Goal: Task Accomplishment & Management: Complete application form

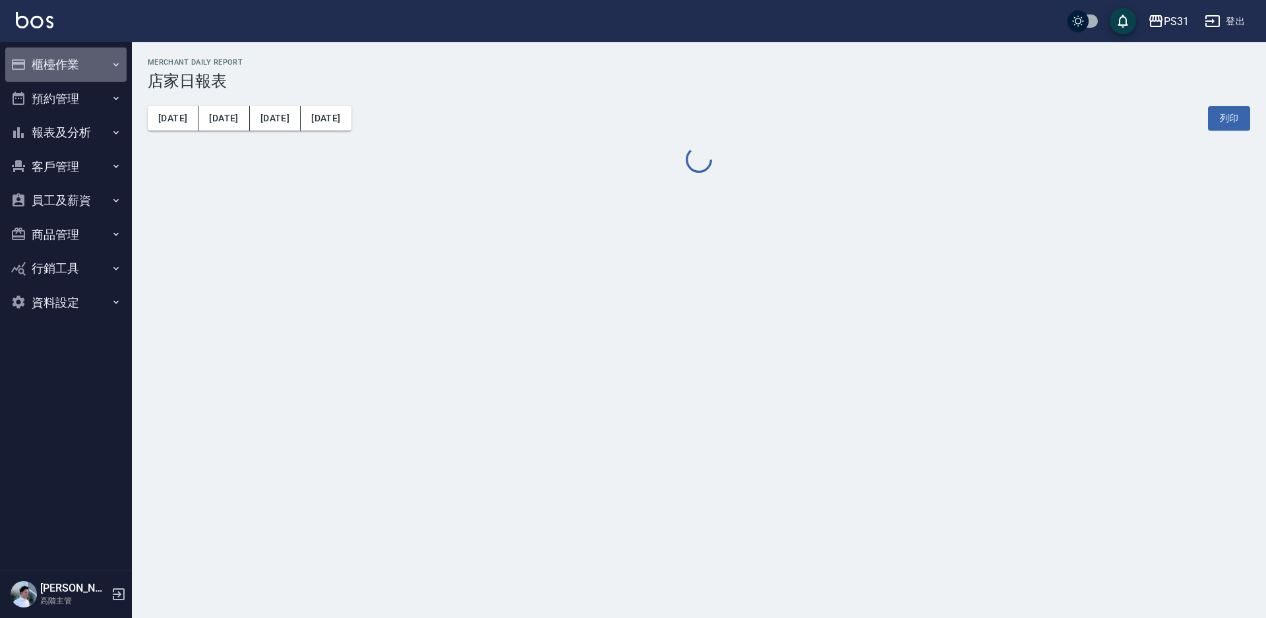
click at [73, 64] on button "櫃檯作業" at bounding box center [65, 64] width 121 height 34
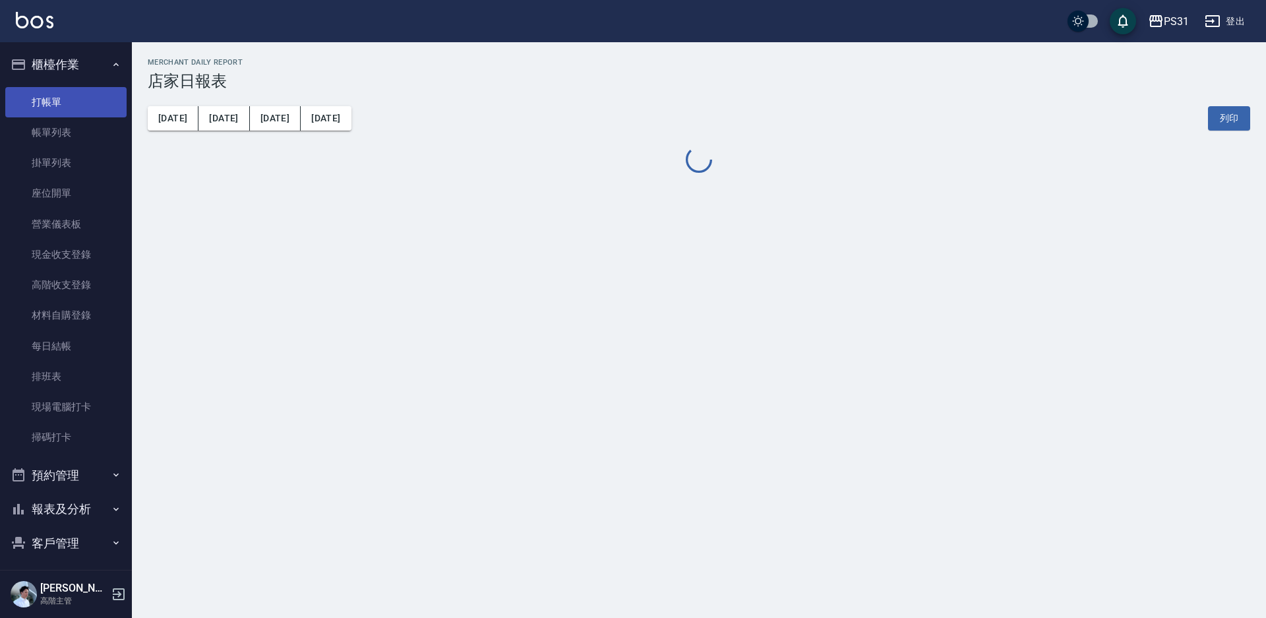
click at [69, 98] on link "打帳單" at bounding box center [65, 102] width 121 height 30
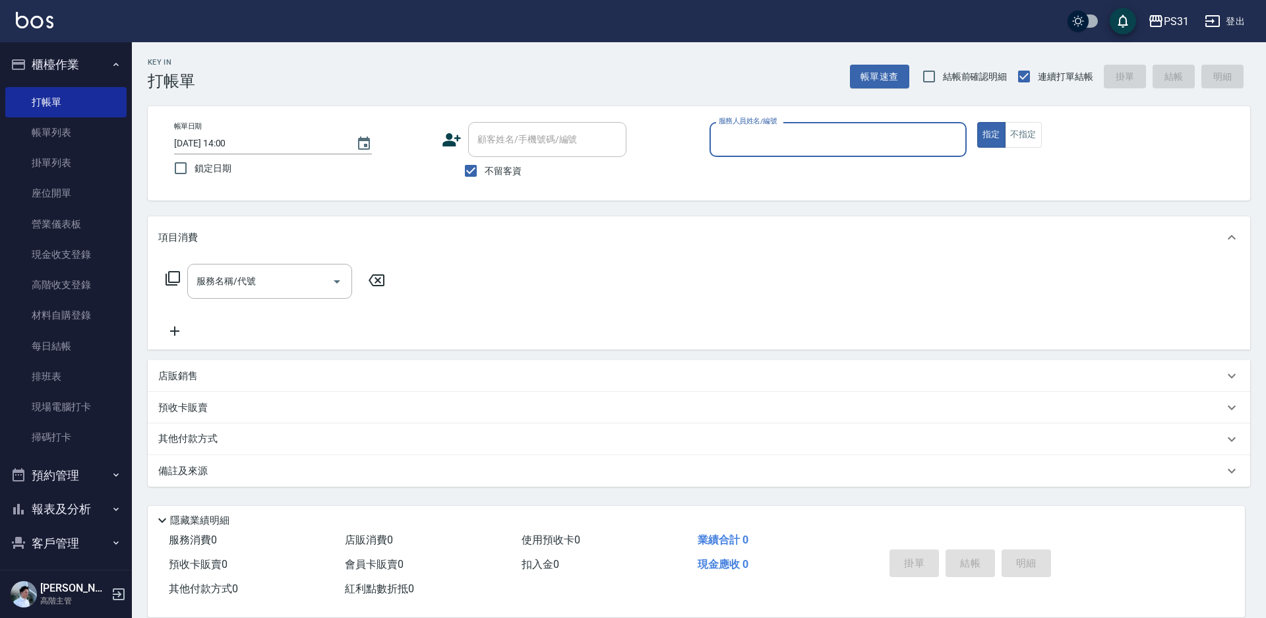
click at [791, 141] on input "服務人員姓名/編號" at bounding box center [837, 139] width 245 height 23
type input "Eco-5"
type button "true"
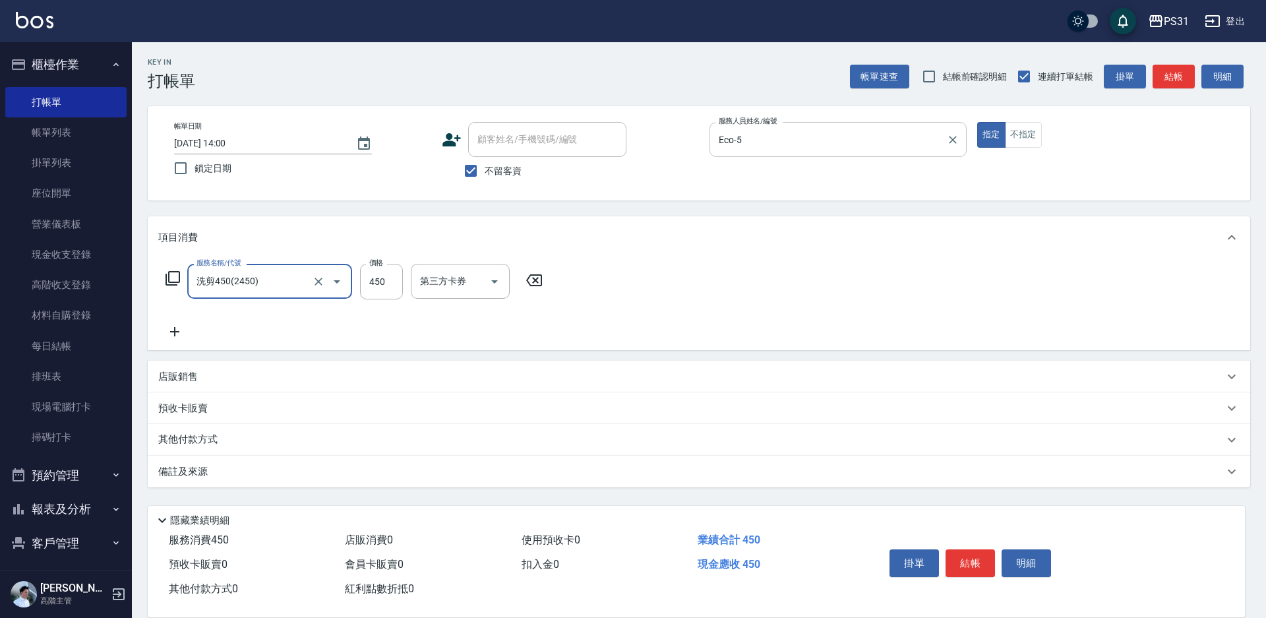
type input "洗剪450(2450)"
type input "豆豆-43"
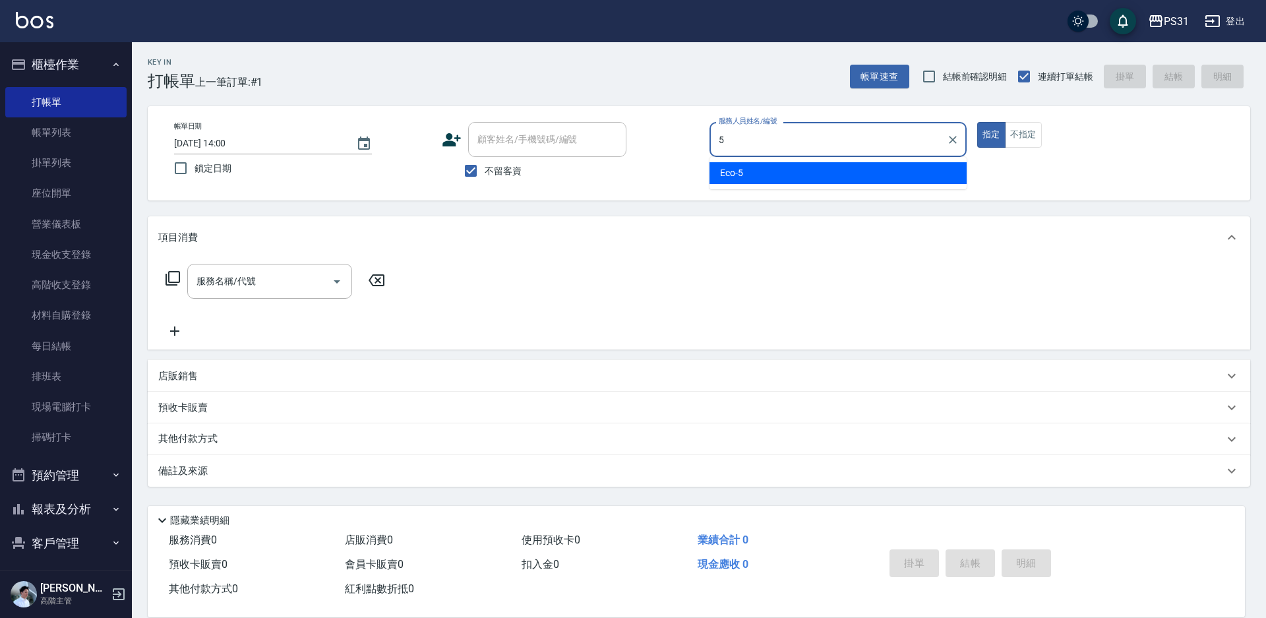
type input "Eco-5"
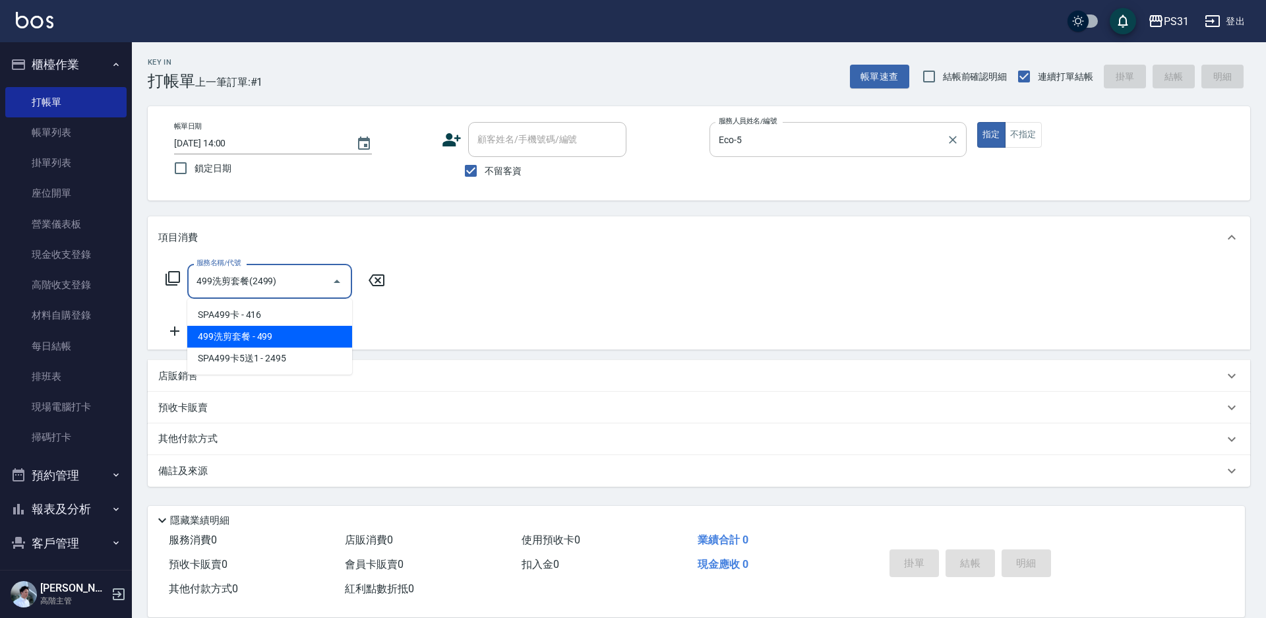
type input "499洗剪套餐(2499)"
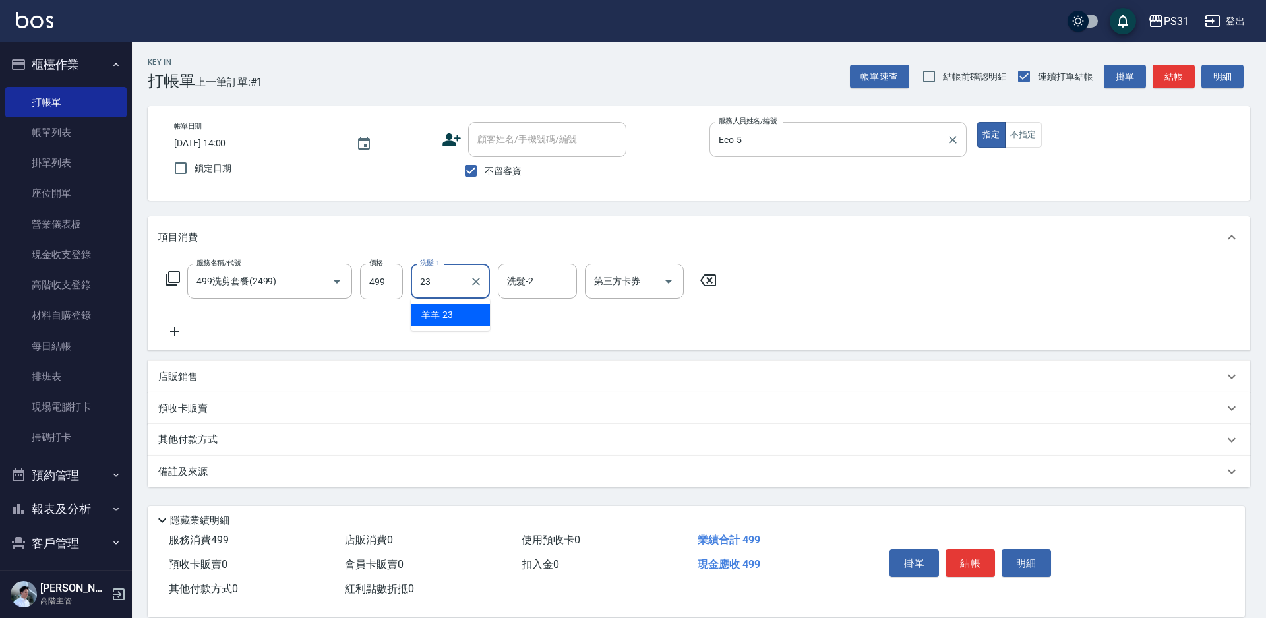
type input "羊羊-23"
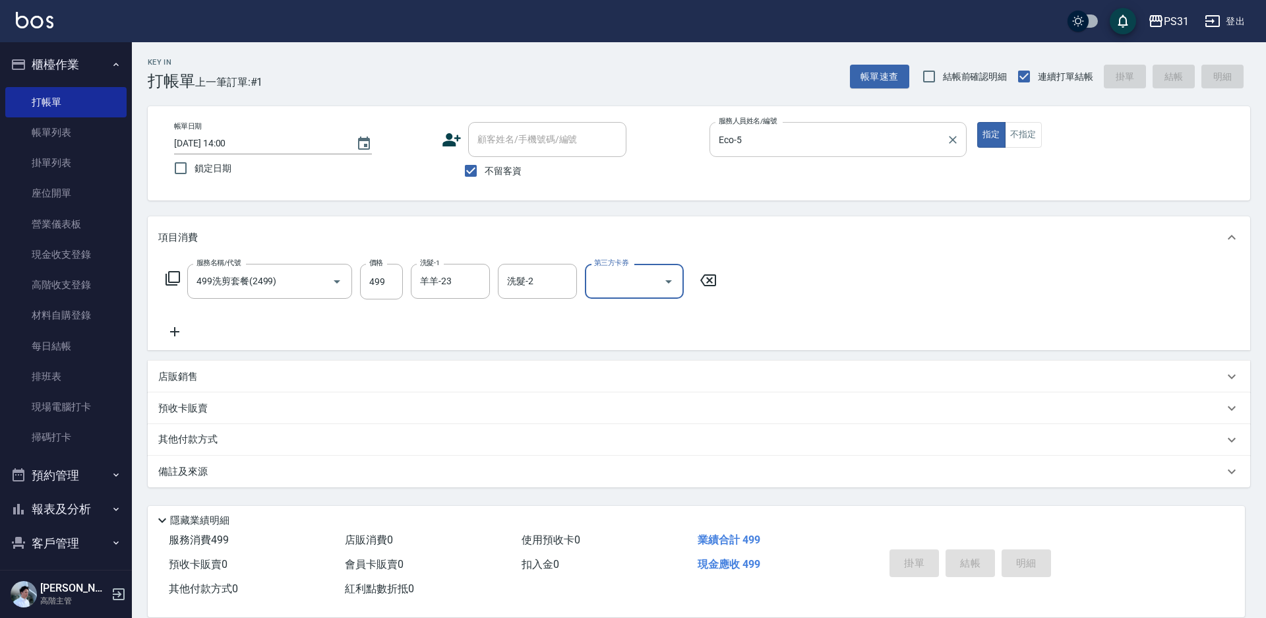
type input "[DATE] 14:01"
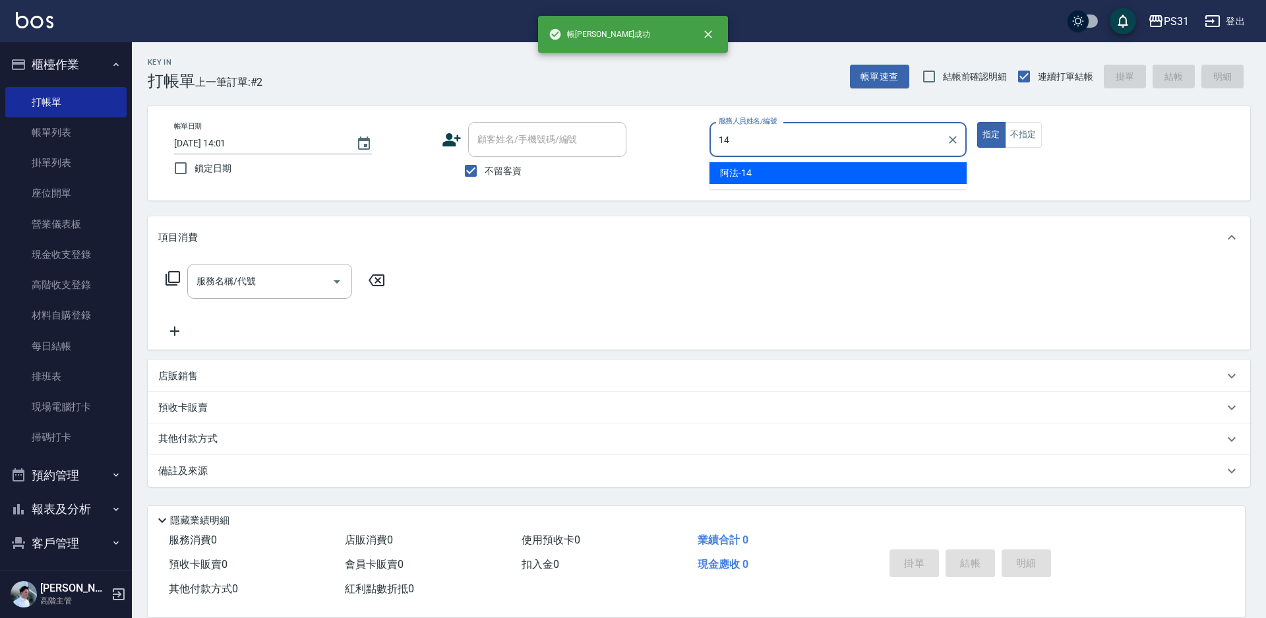
type input "[DEMOGRAPHIC_DATA]-14"
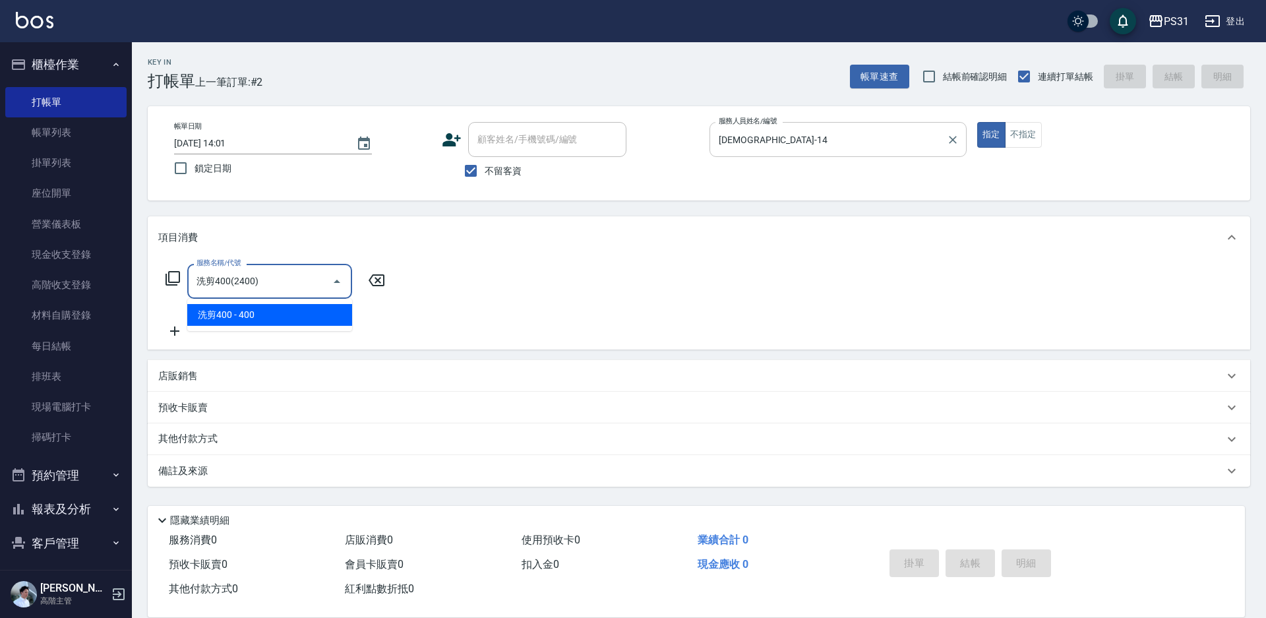
type input "洗剪400(2400)"
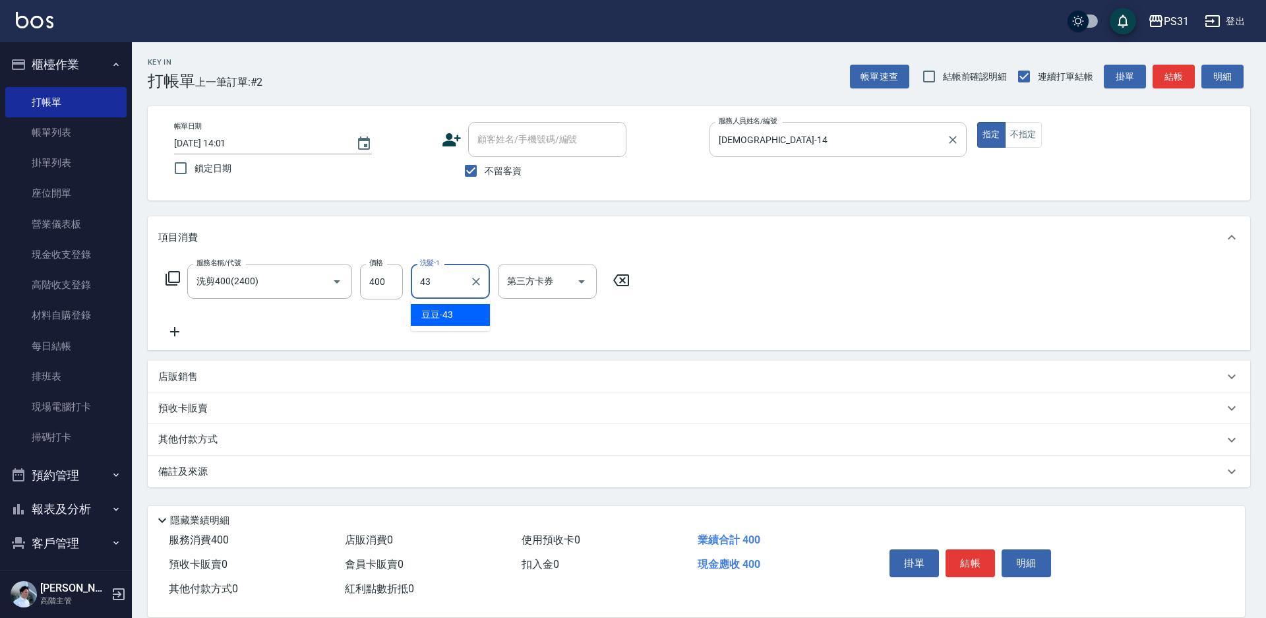
type input "豆豆-43"
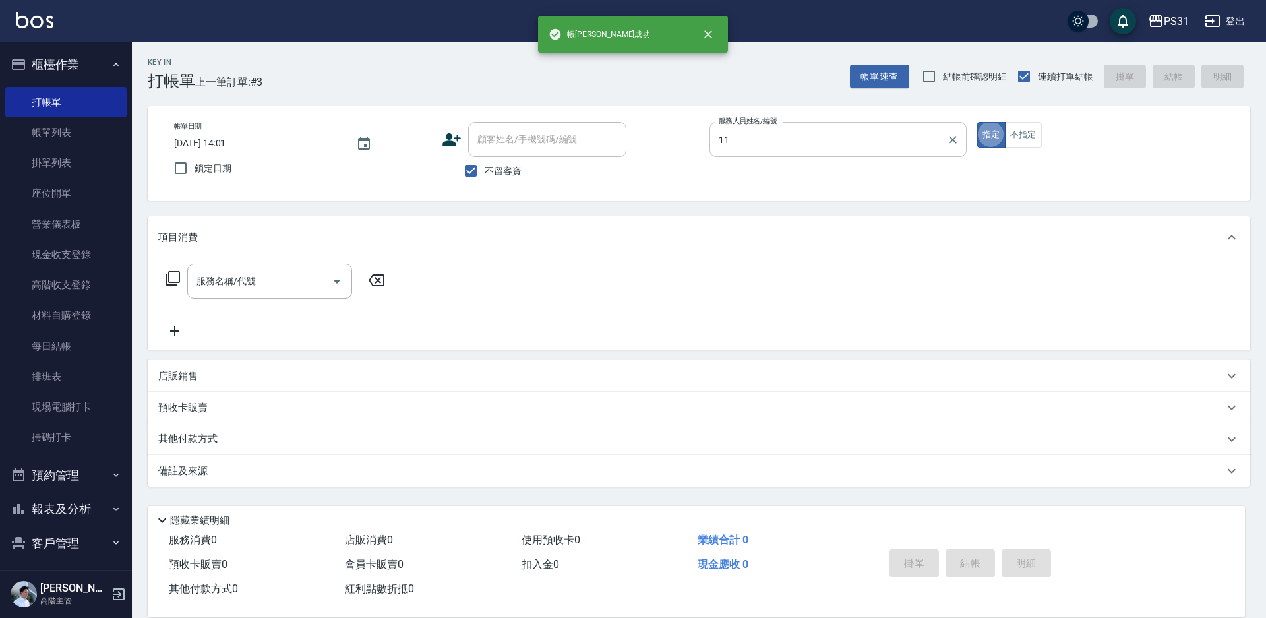
type input "Nico-11"
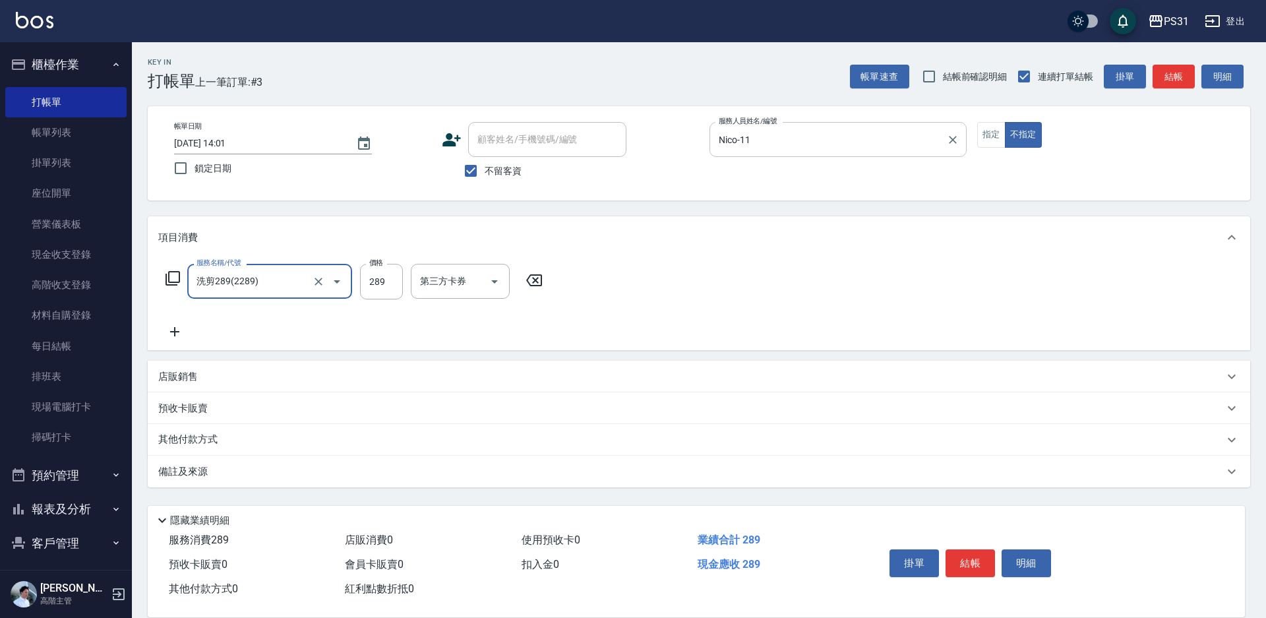
type input "洗剪289(2289)"
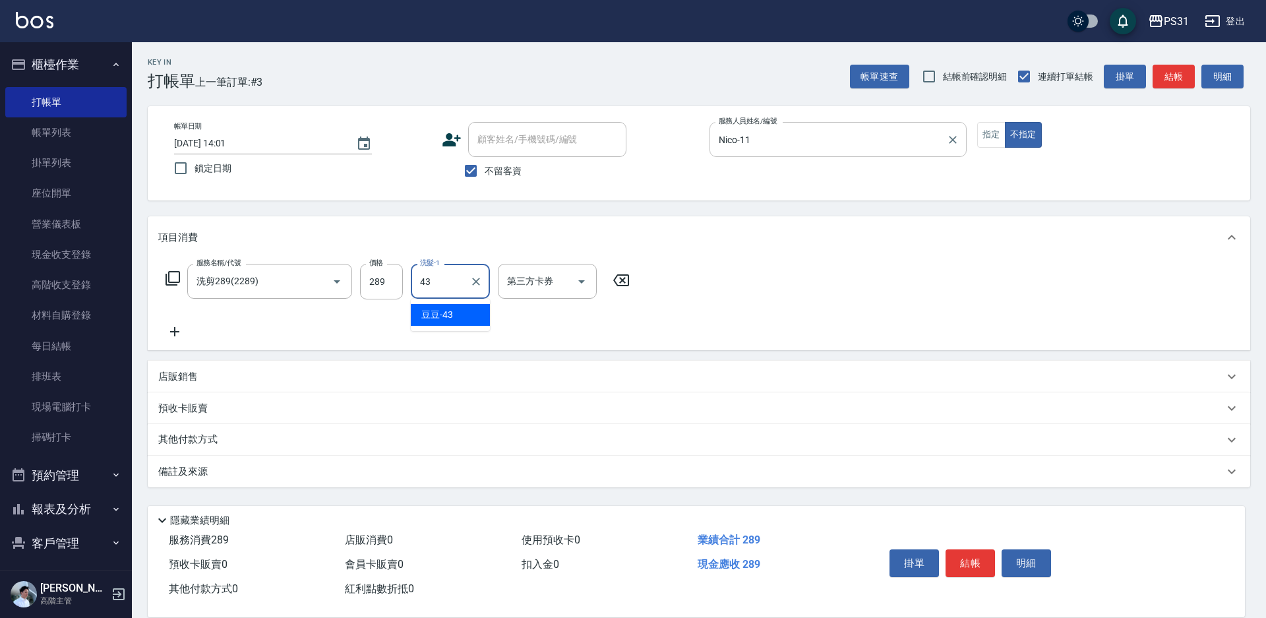
type input "豆豆-43"
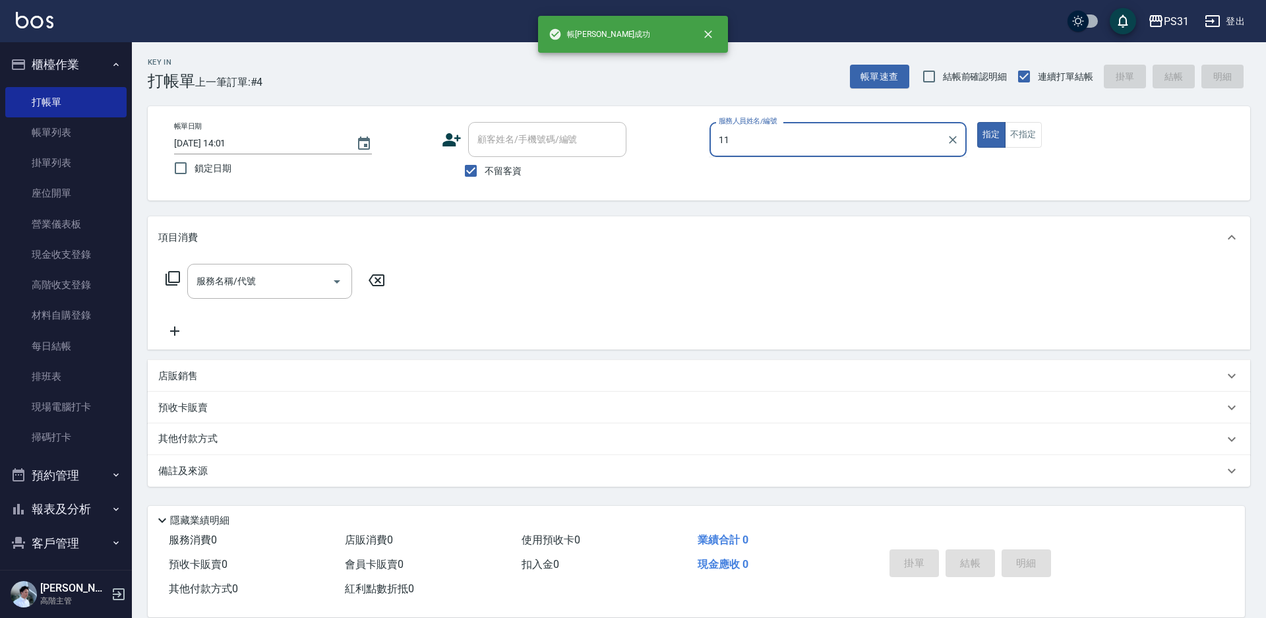
type input "Nico-11"
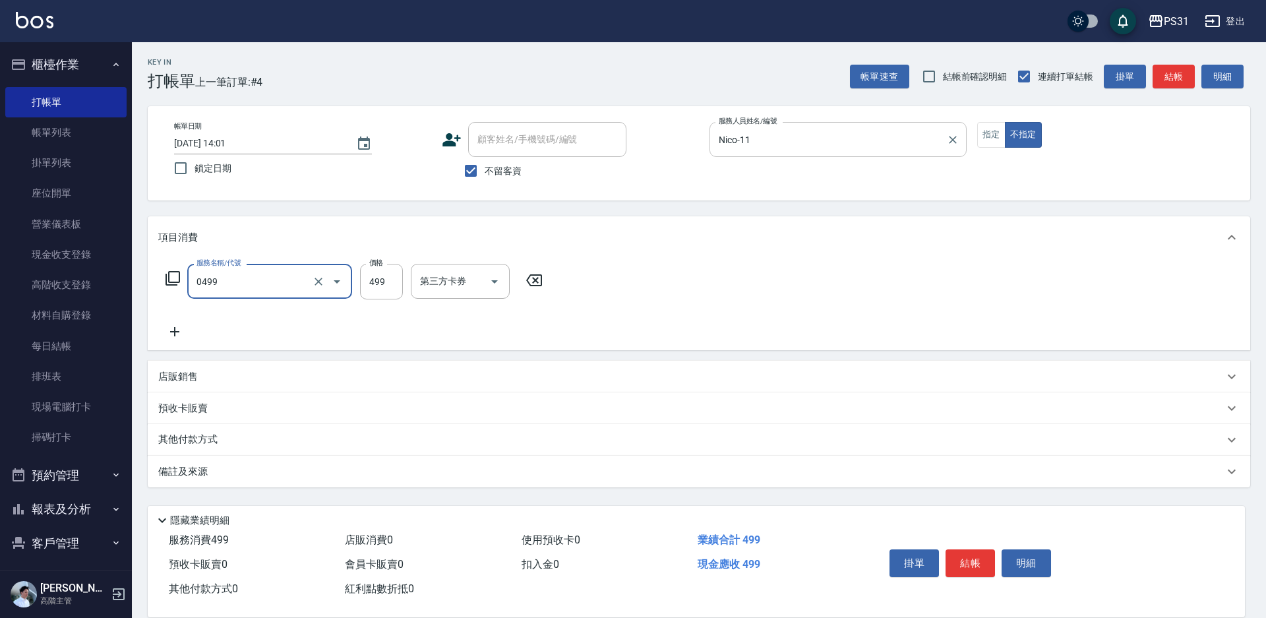
type input "[PERSON_NAME]spa(0499)"
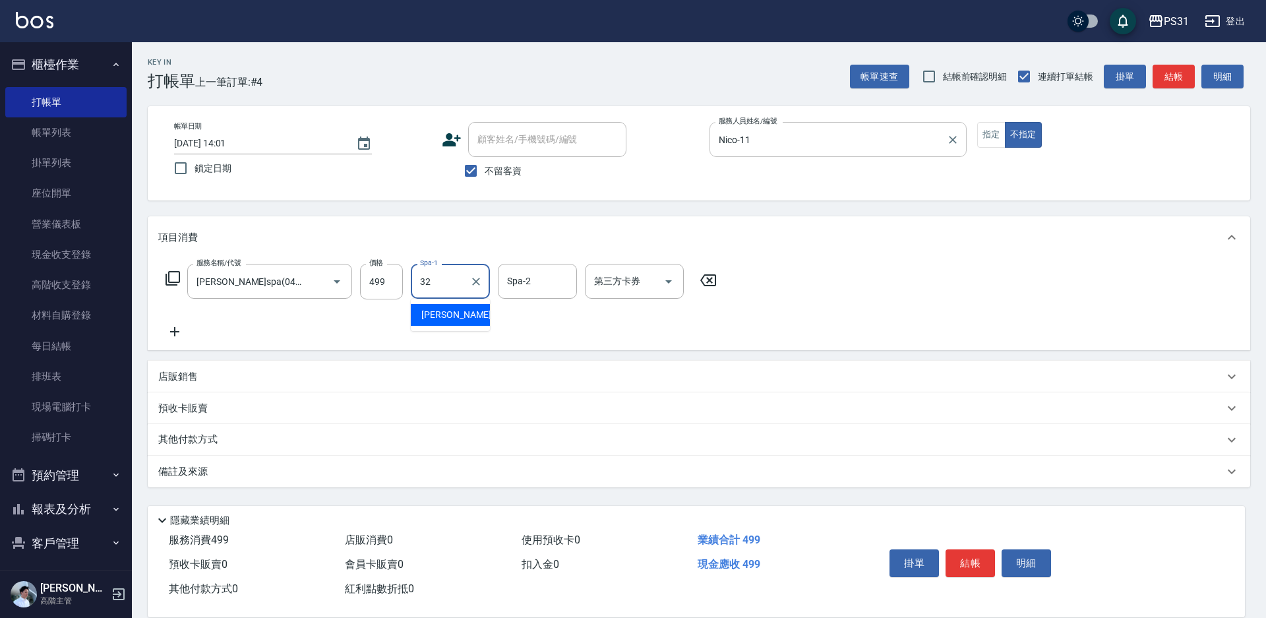
type input "[PERSON_NAME]-32"
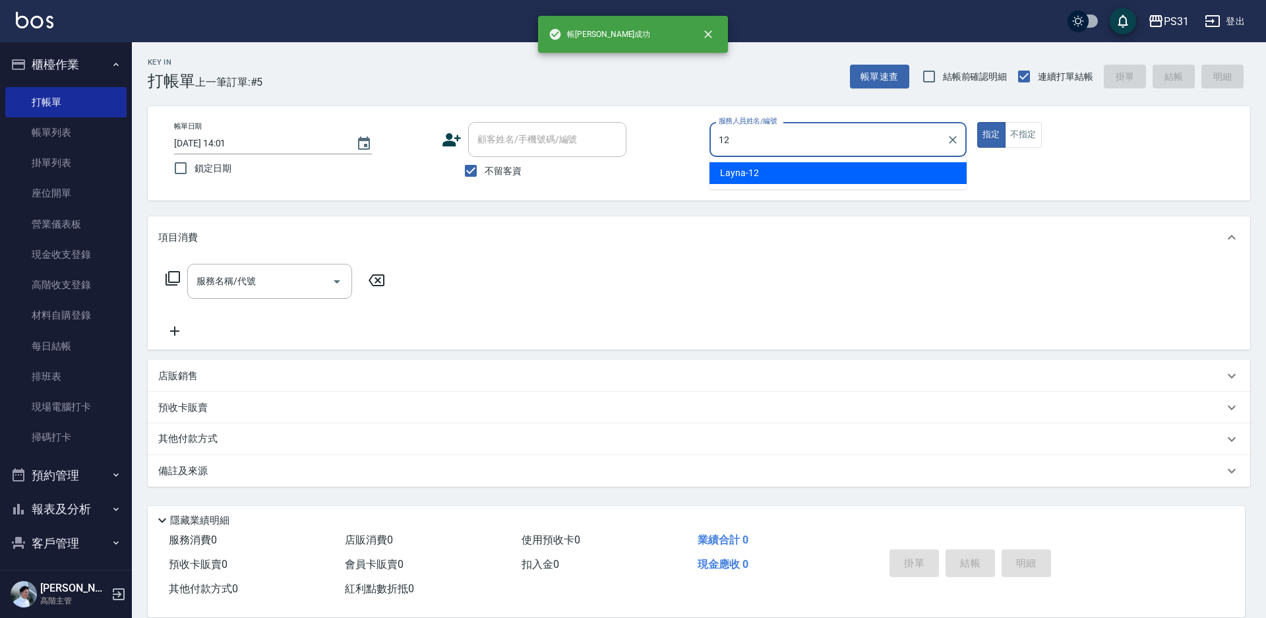
type input "Layna-12"
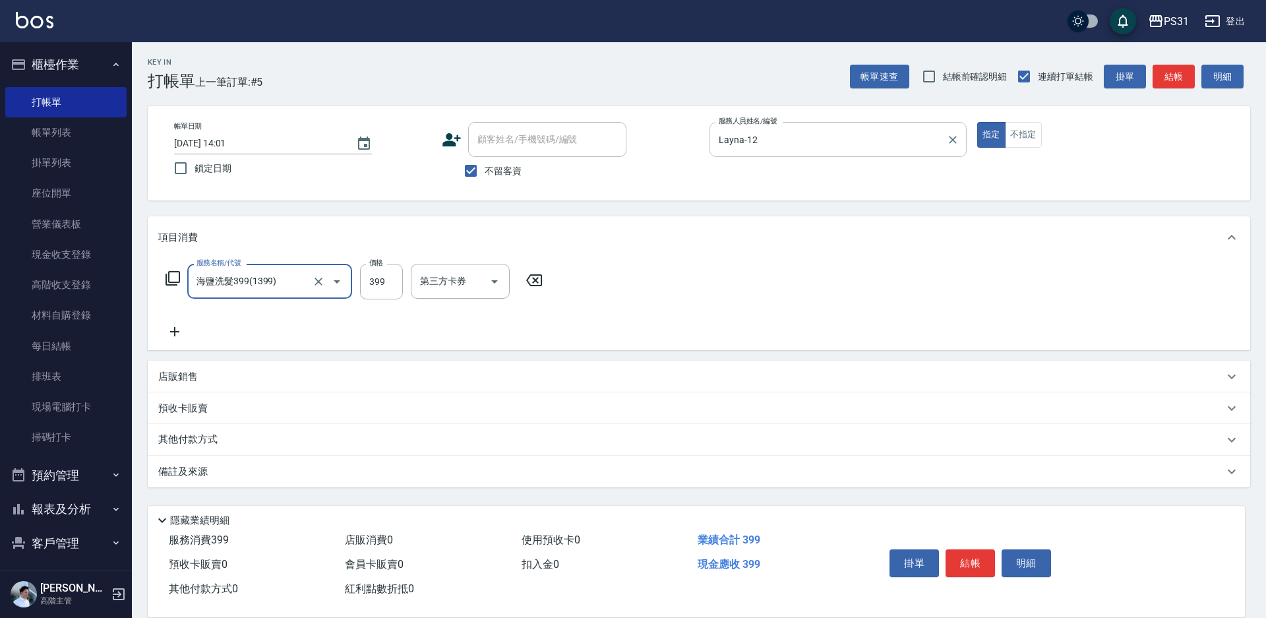
type input "海鹽洗髮399(1399)"
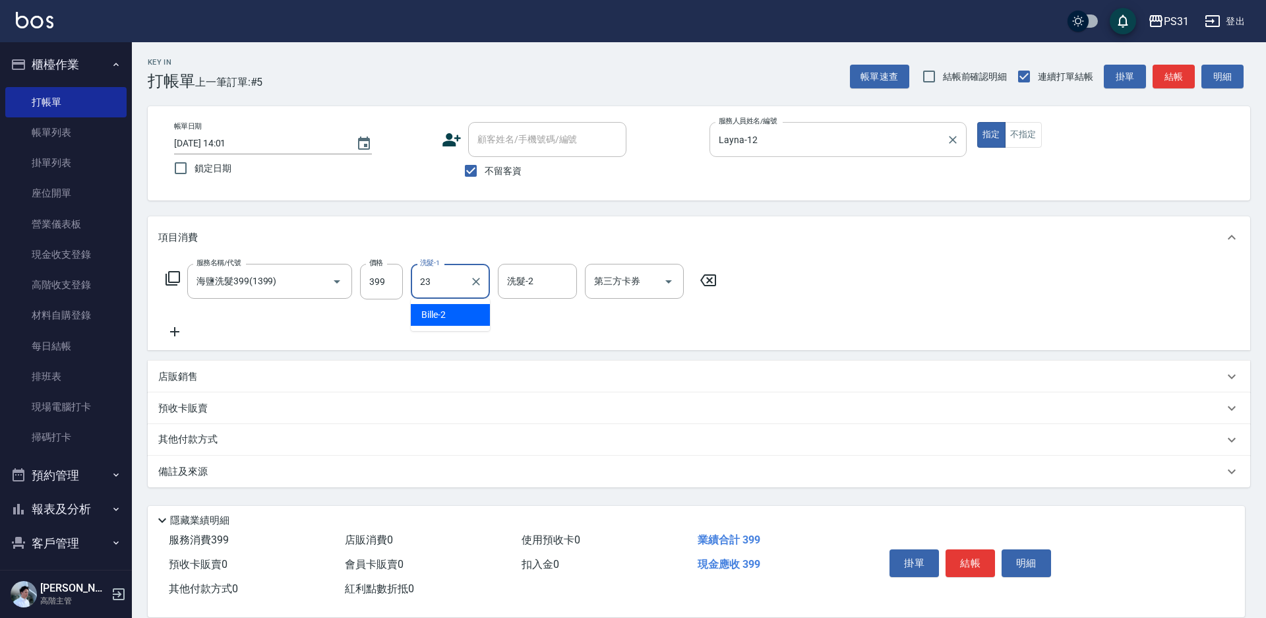
type input "羊羊-23"
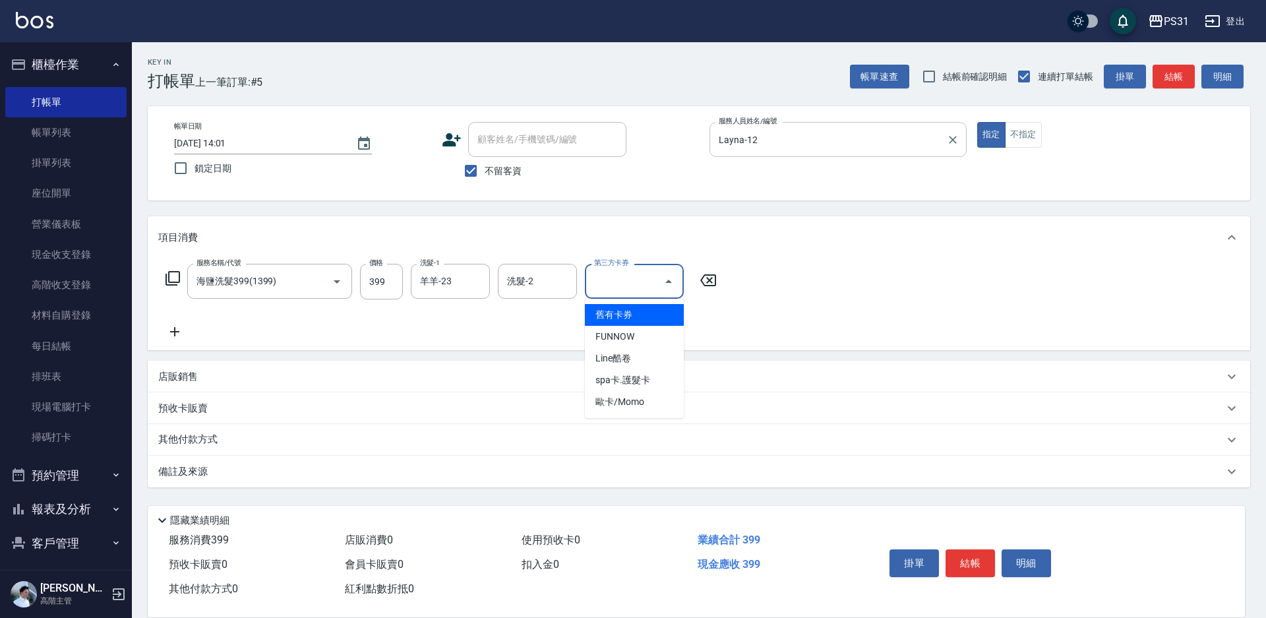
type input "舊有卡券"
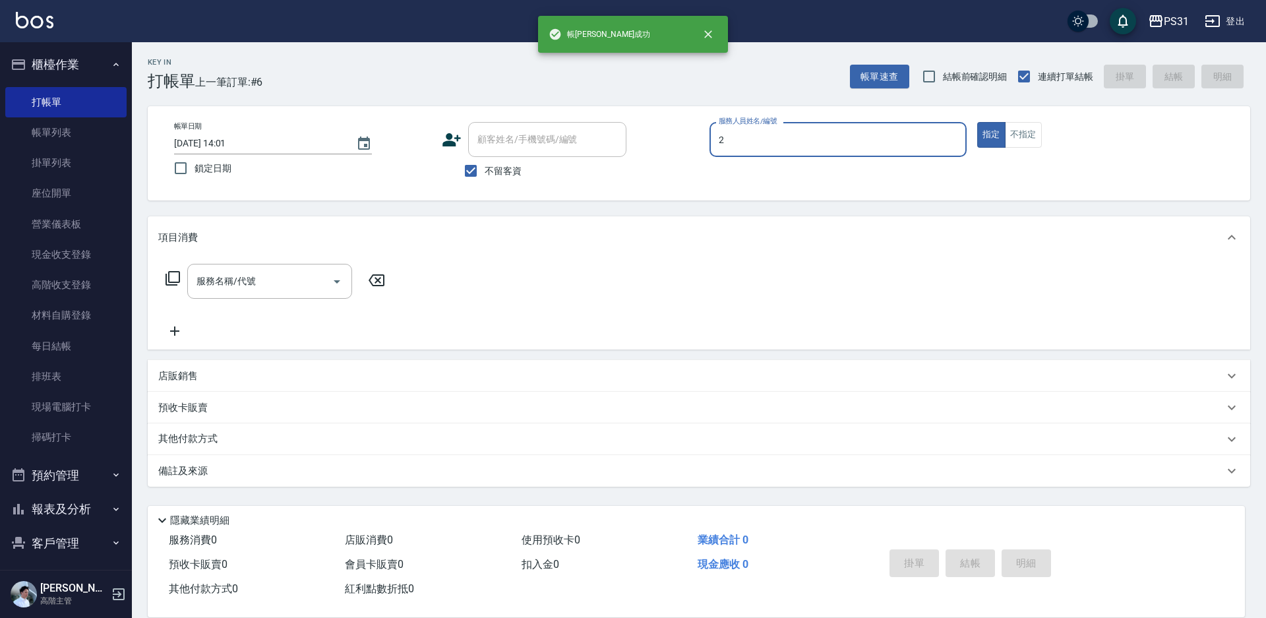
type input "Bille-2"
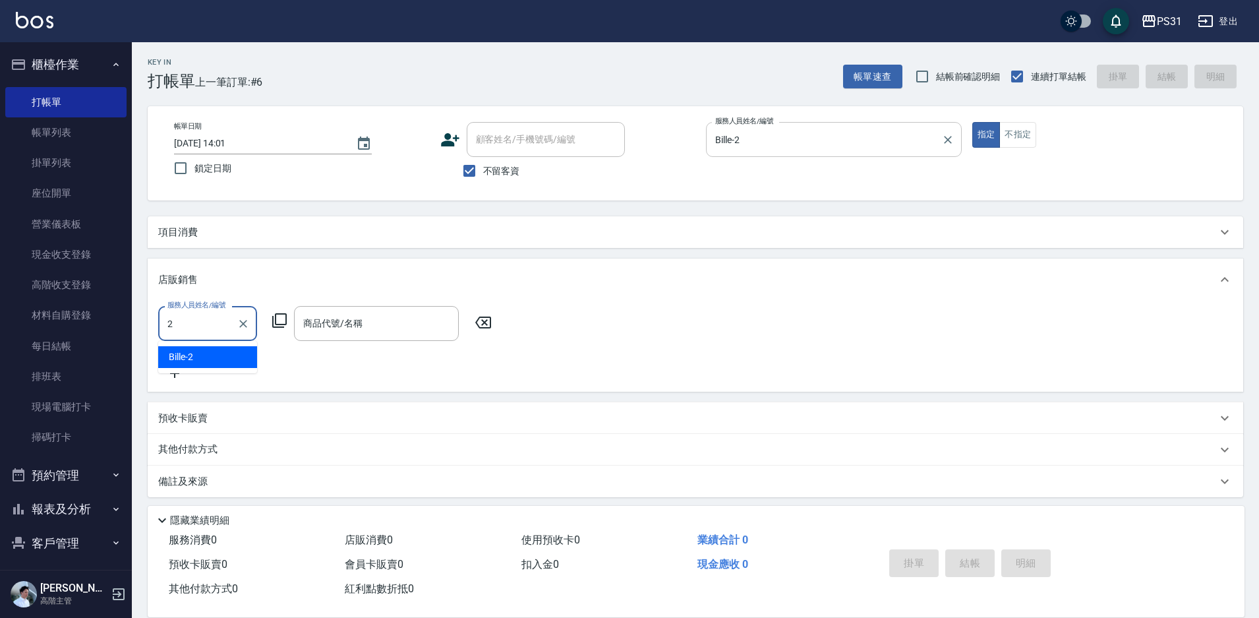
type input "Bille-2"
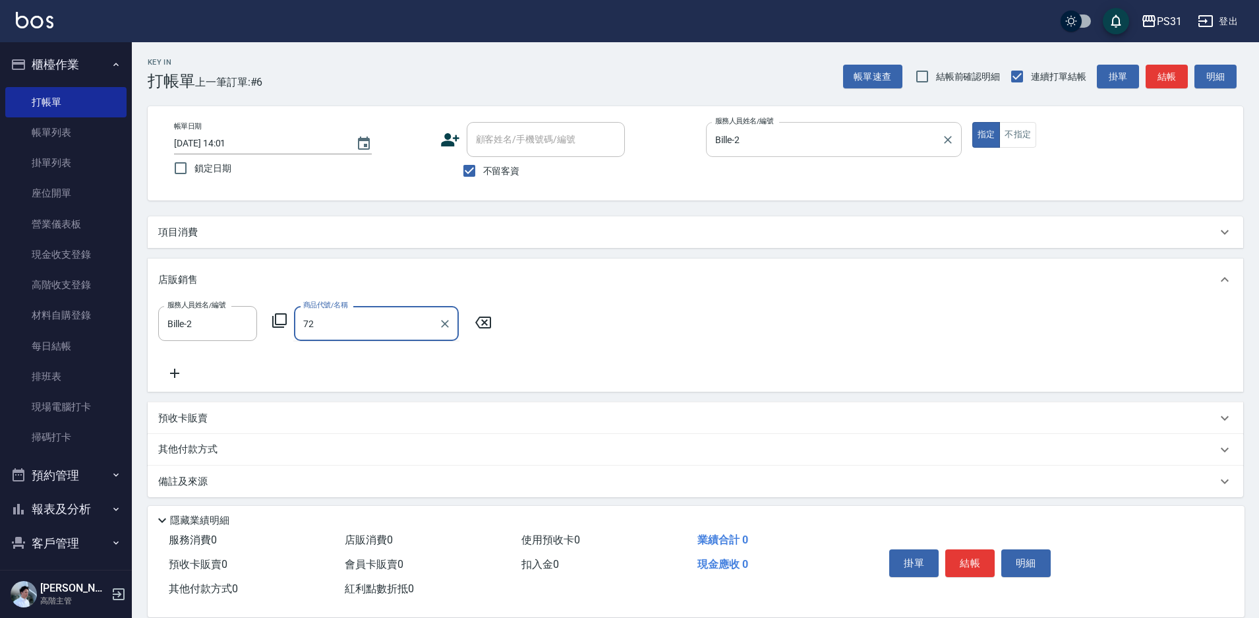
type input "7"
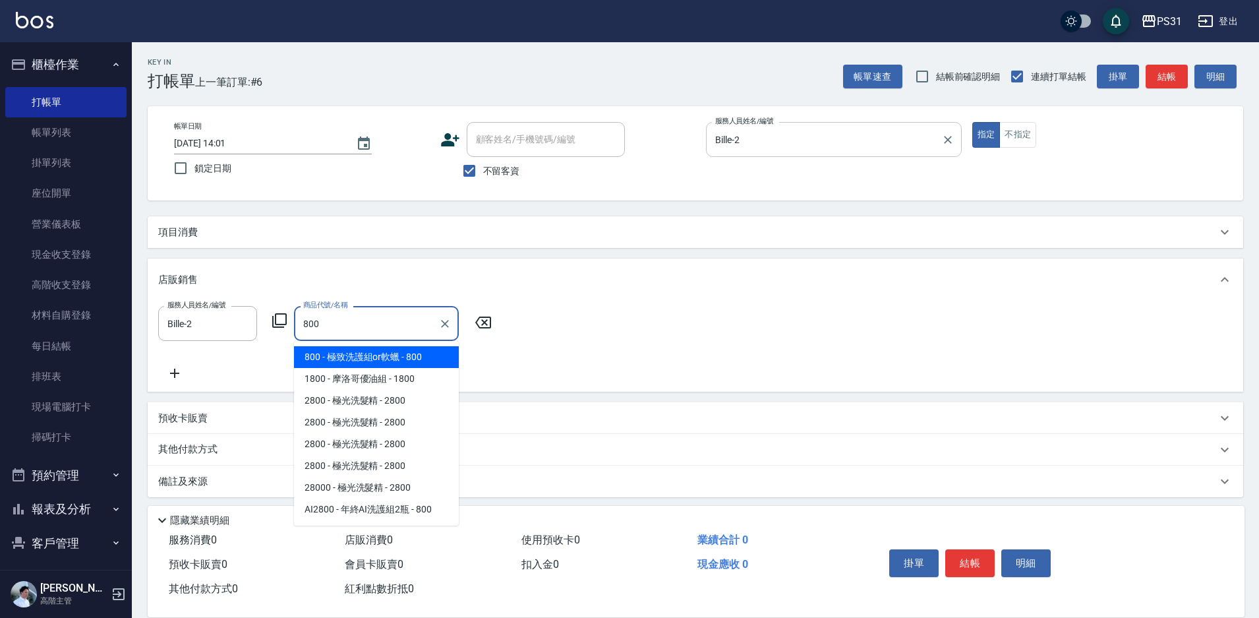
type input "極致洗護組or軟蠟"
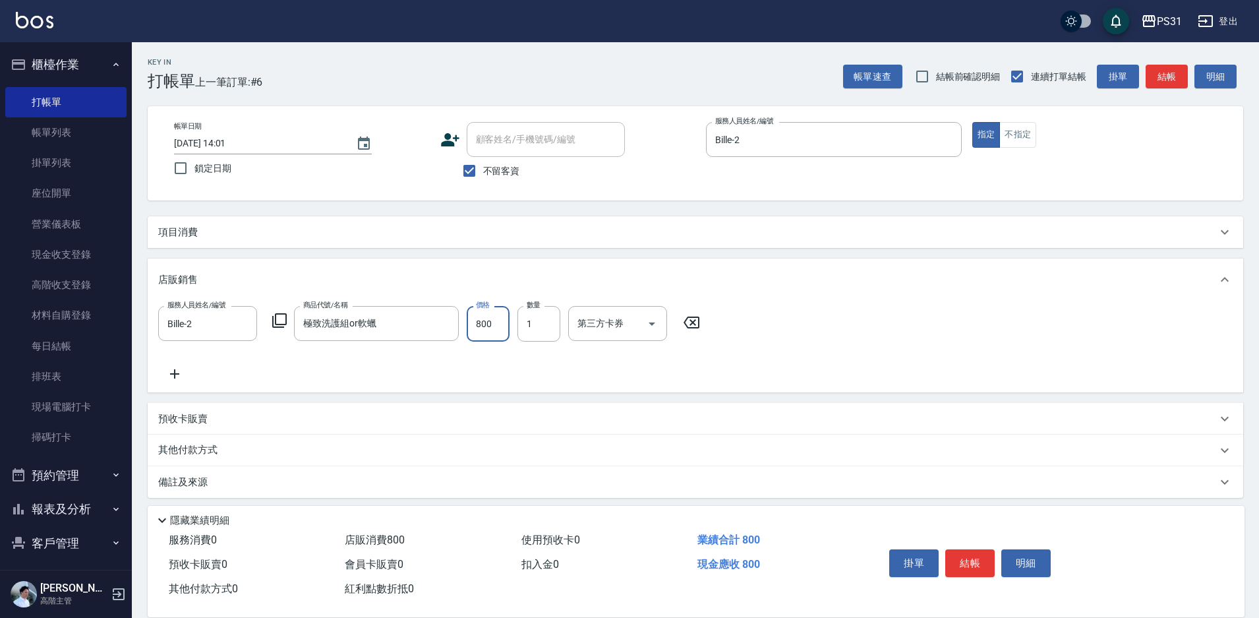
click at [501, 337] on input "800" at bounding box center [488, 324] width 43 height 36
type input "720"
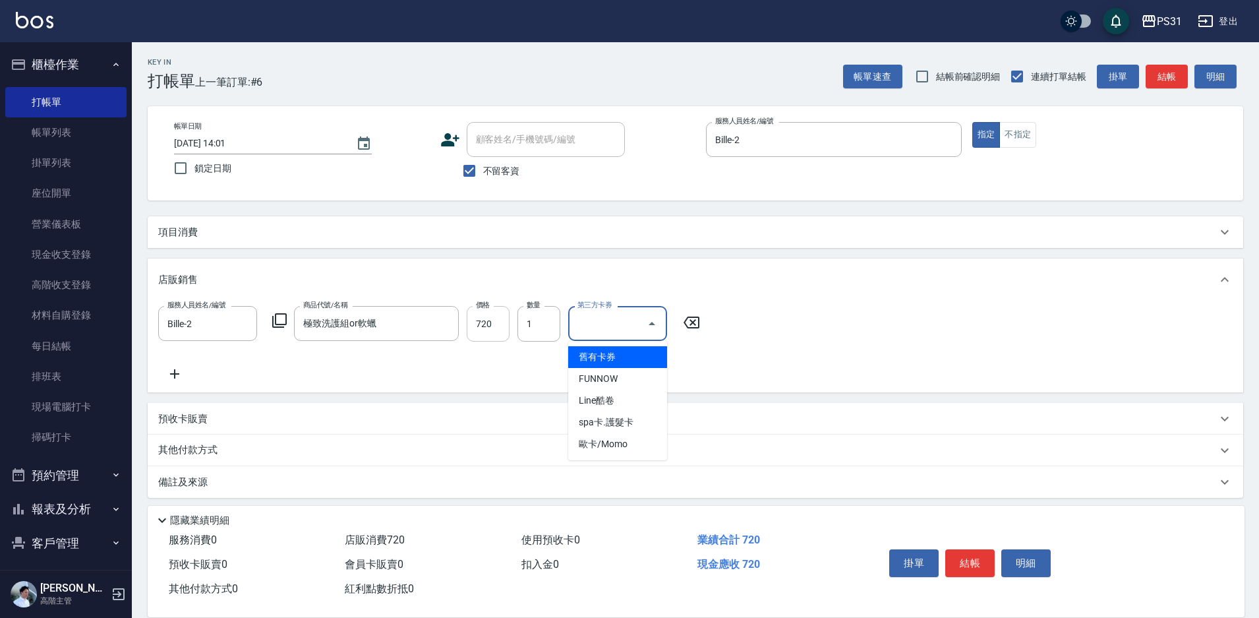
type input "舊有卡券"
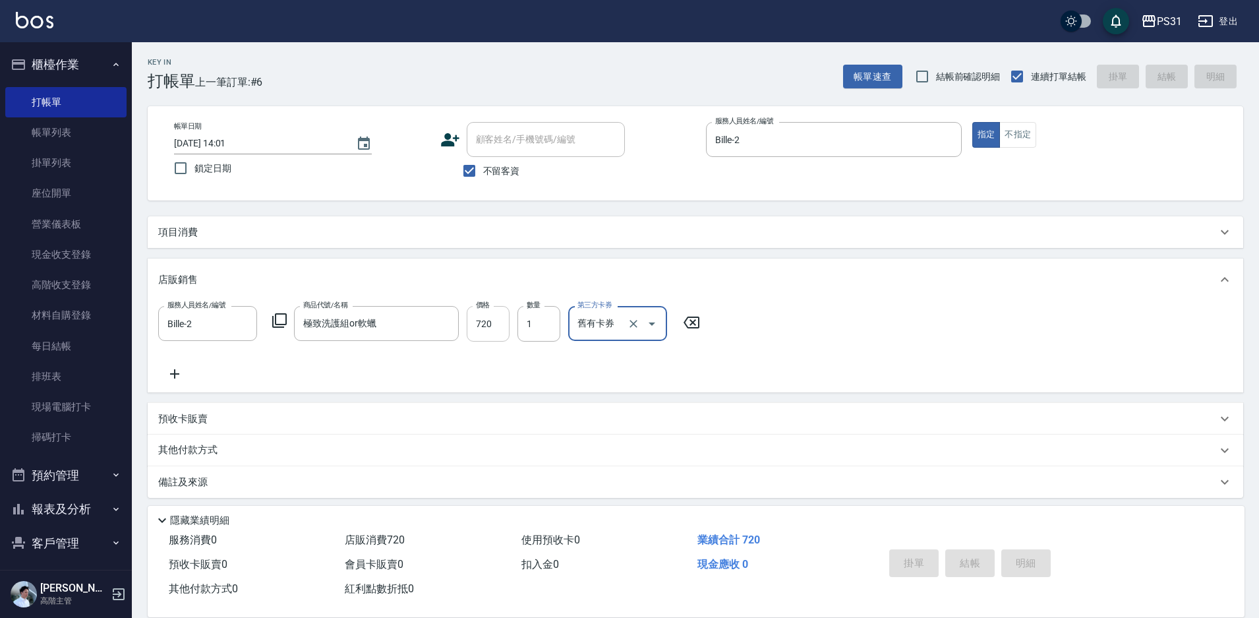
type input "[DATE] 14:02"
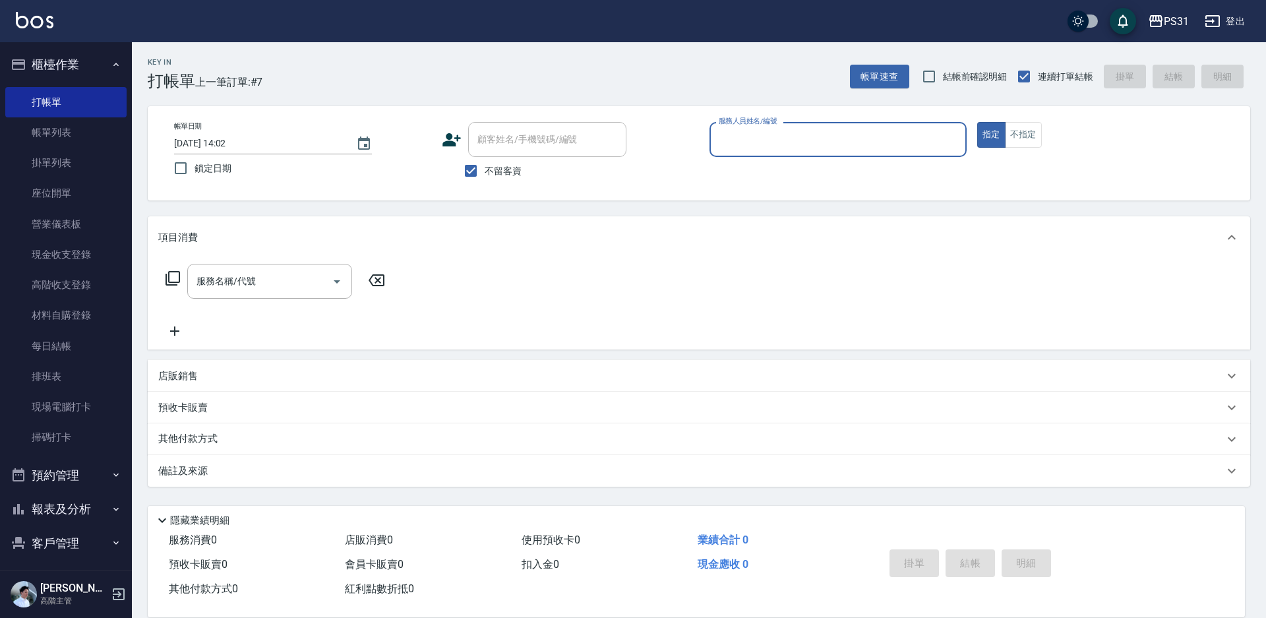
click at [73, 61] on button "櫃檯作業" at bounding box center [65, 64] width 121 height 34
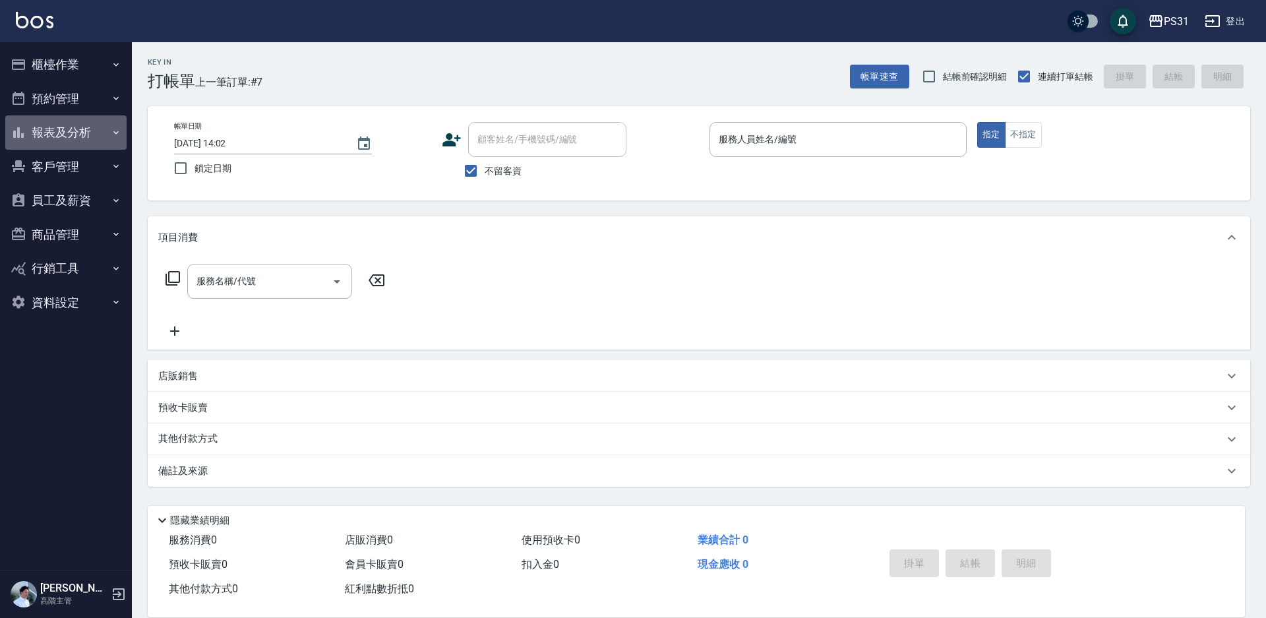
click at [79, 134] on button "報表及分析" at bounding box center [65, 132] width 121 height 34
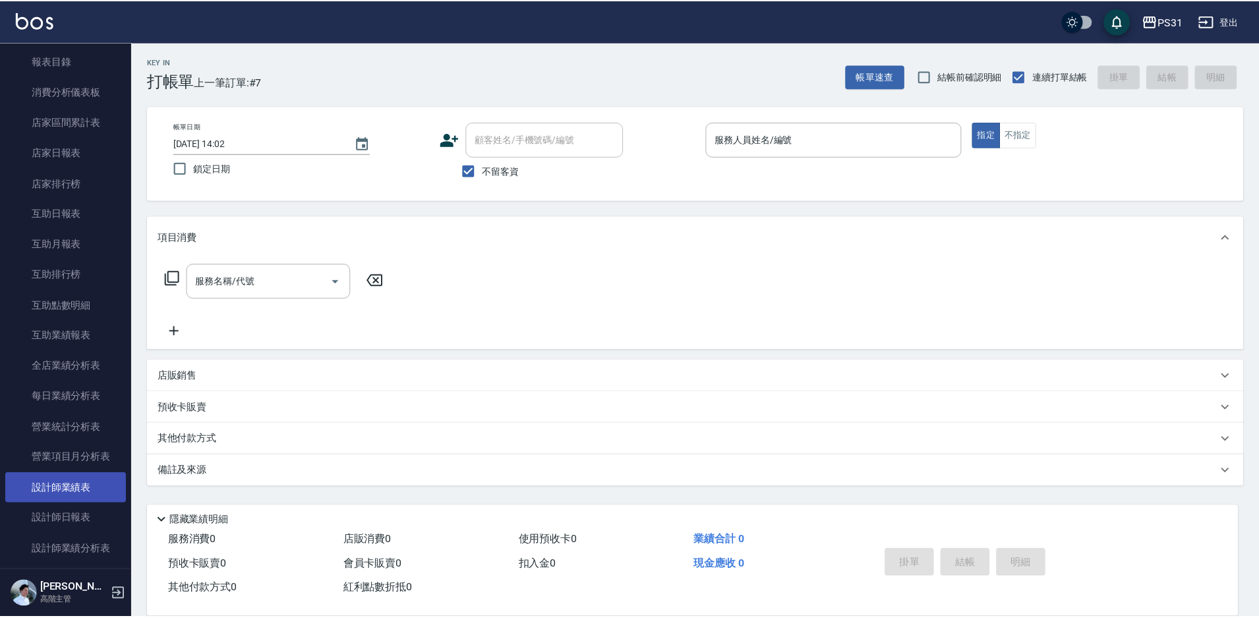
scroll to position [132, 0]
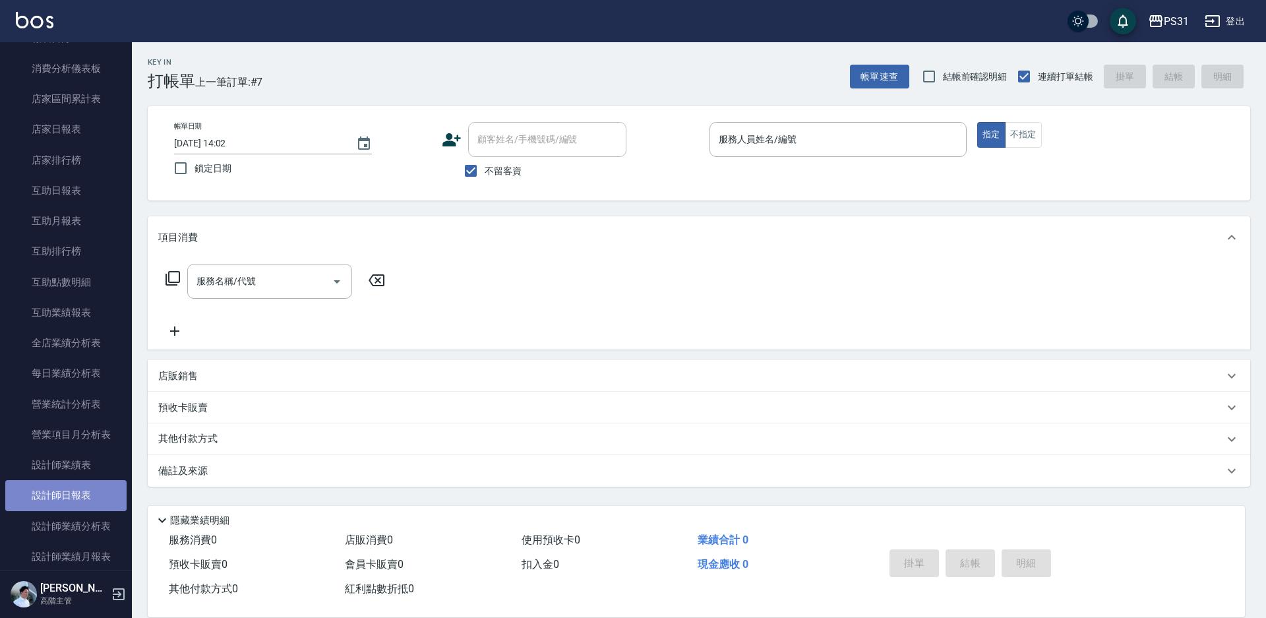
click at [85, 509] on link "設計師日報表" at bounding box center [65, 495] width 121 height 30
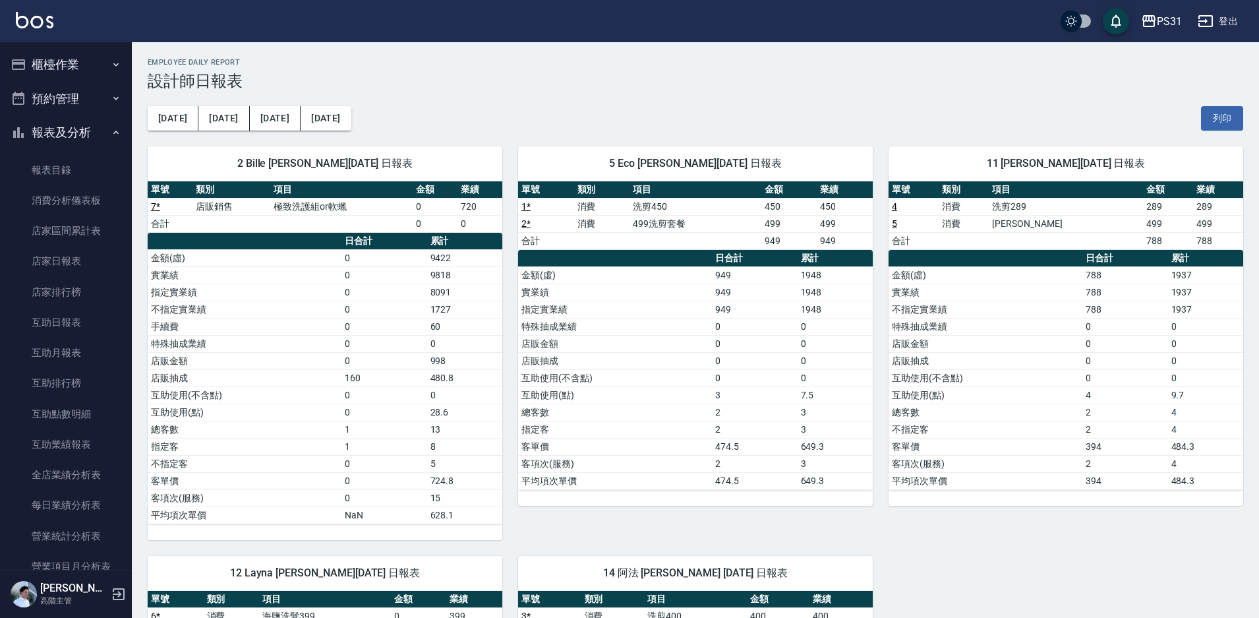
click at [72, 135] on button "報表及分析" at bounding box center [65, 132] width 121 height 34
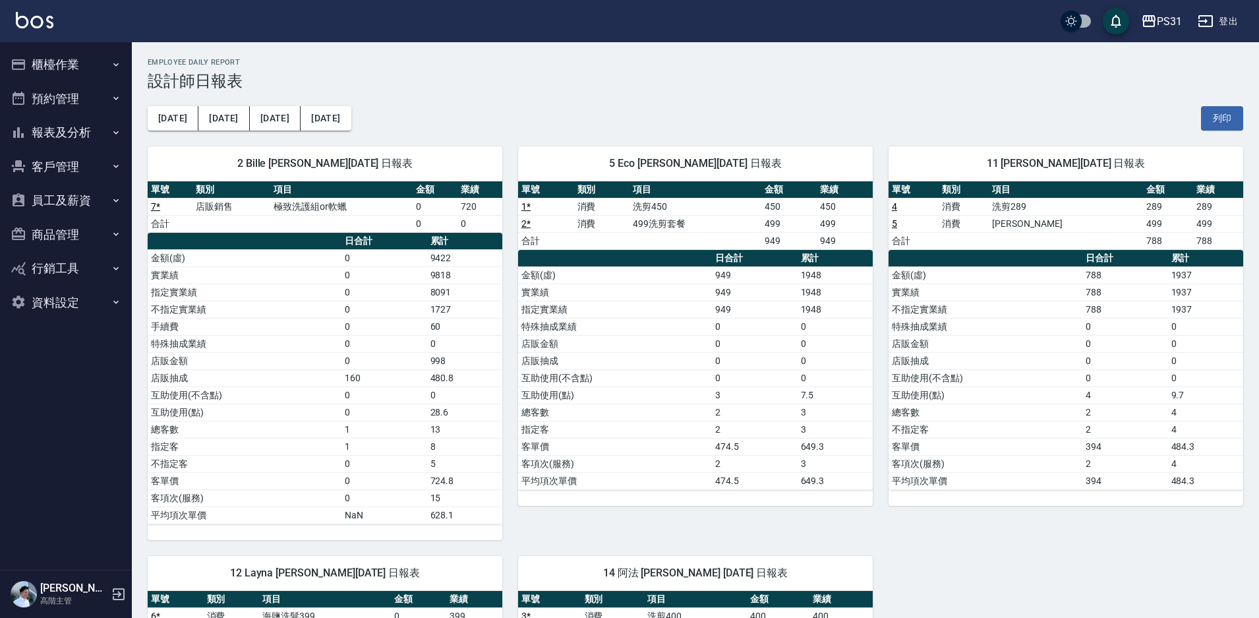
click at [81, 69] on button "櫃檯作業" at bounding box center [65, 64] width 121 height 34
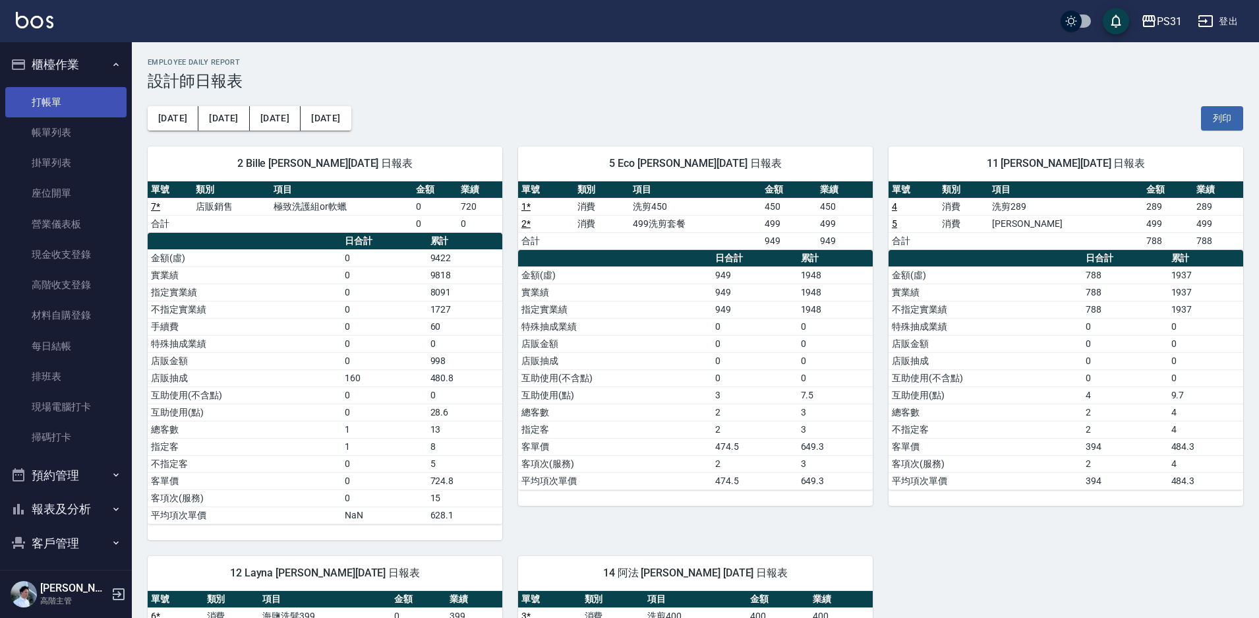
click at [86, 102] on link "打帳單" at bounding box center [65, 102] width 121 height 30
